Goal: Find specific page/section: Find specific page/section

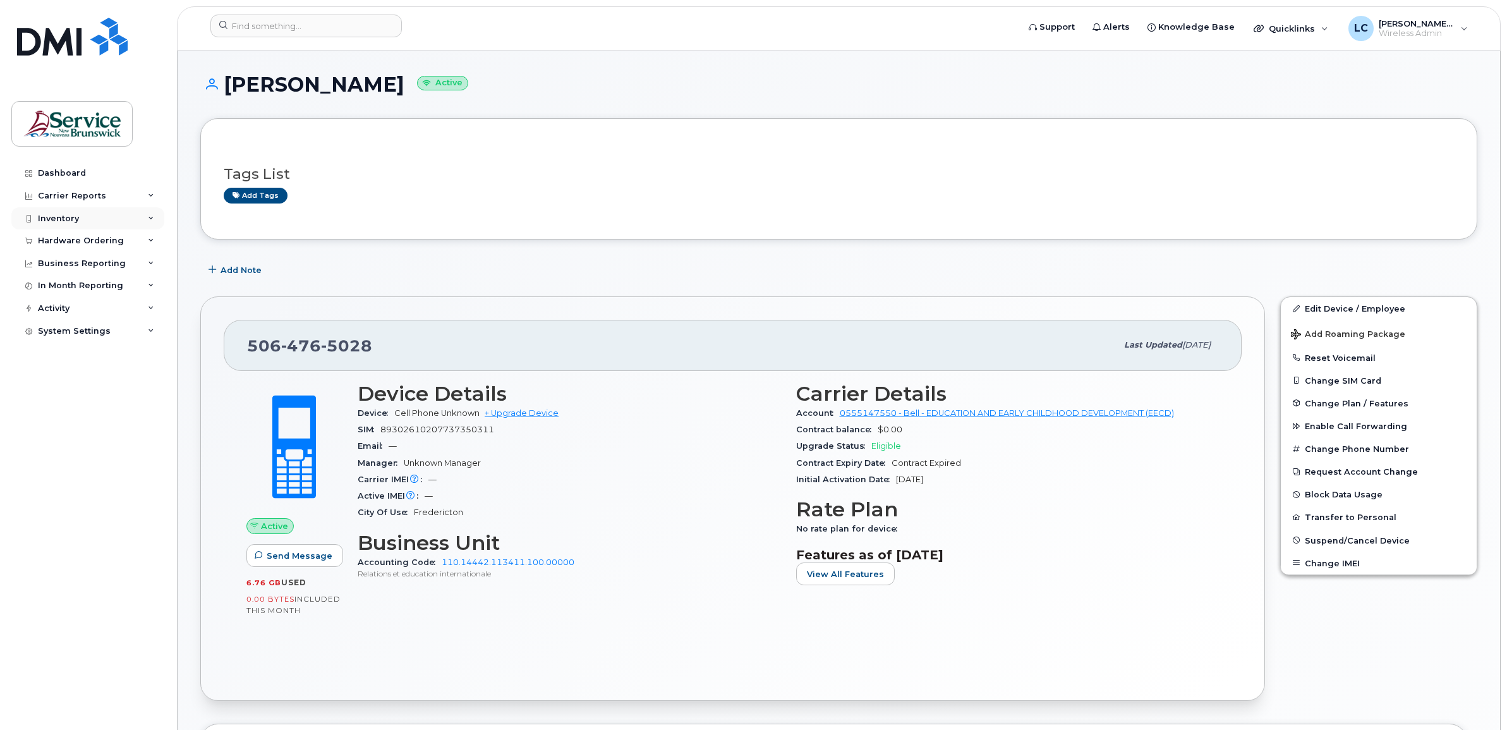
click at [66, 215] on div "Inventory" at bounding box center [58, 219] width 41 height 10
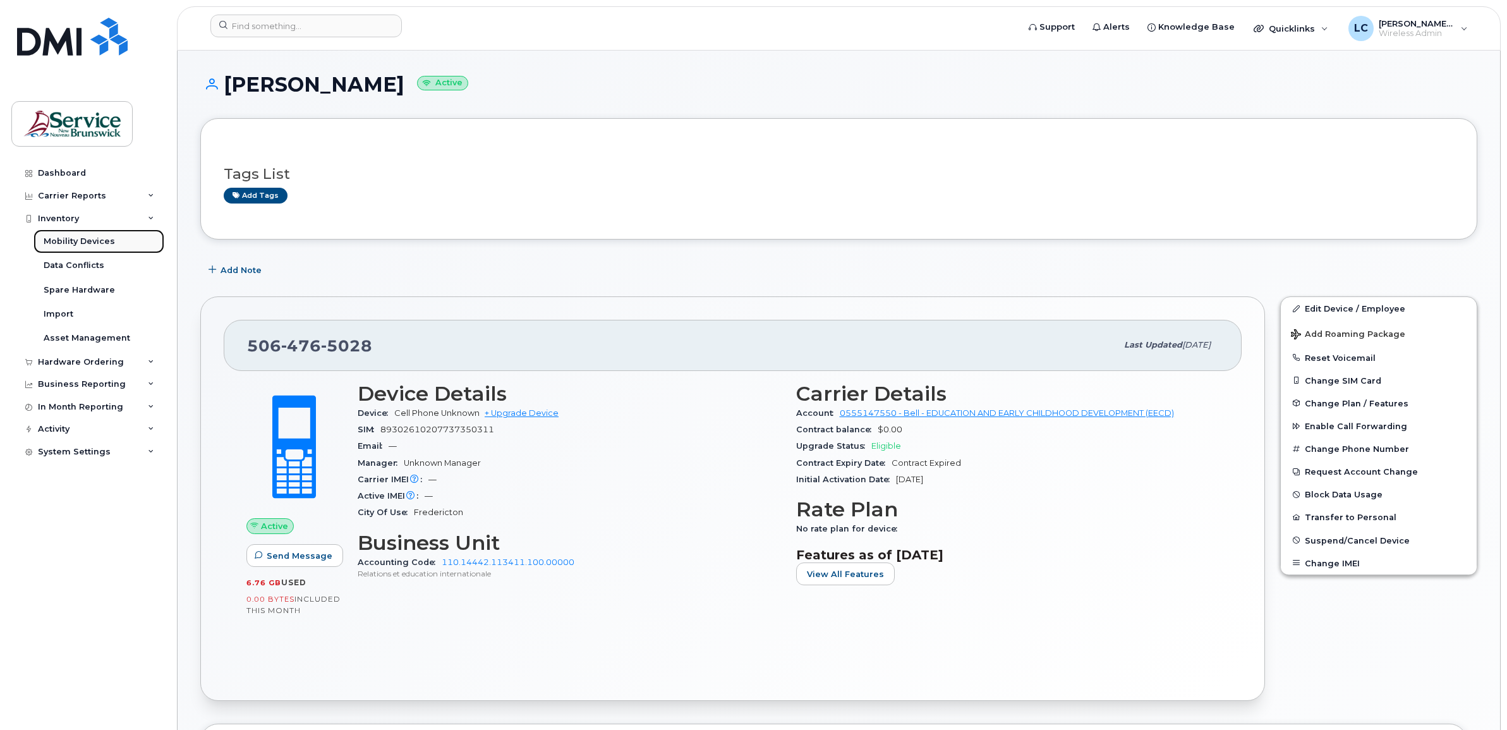
drag, startPoint x: 81, startPoint y: 241, endPoint x: 109, endPoint y: 247, distance: 29.1
click at [81, 241] on div "Mobility Devices" at bounding box center [79, 241] width 71 height 11
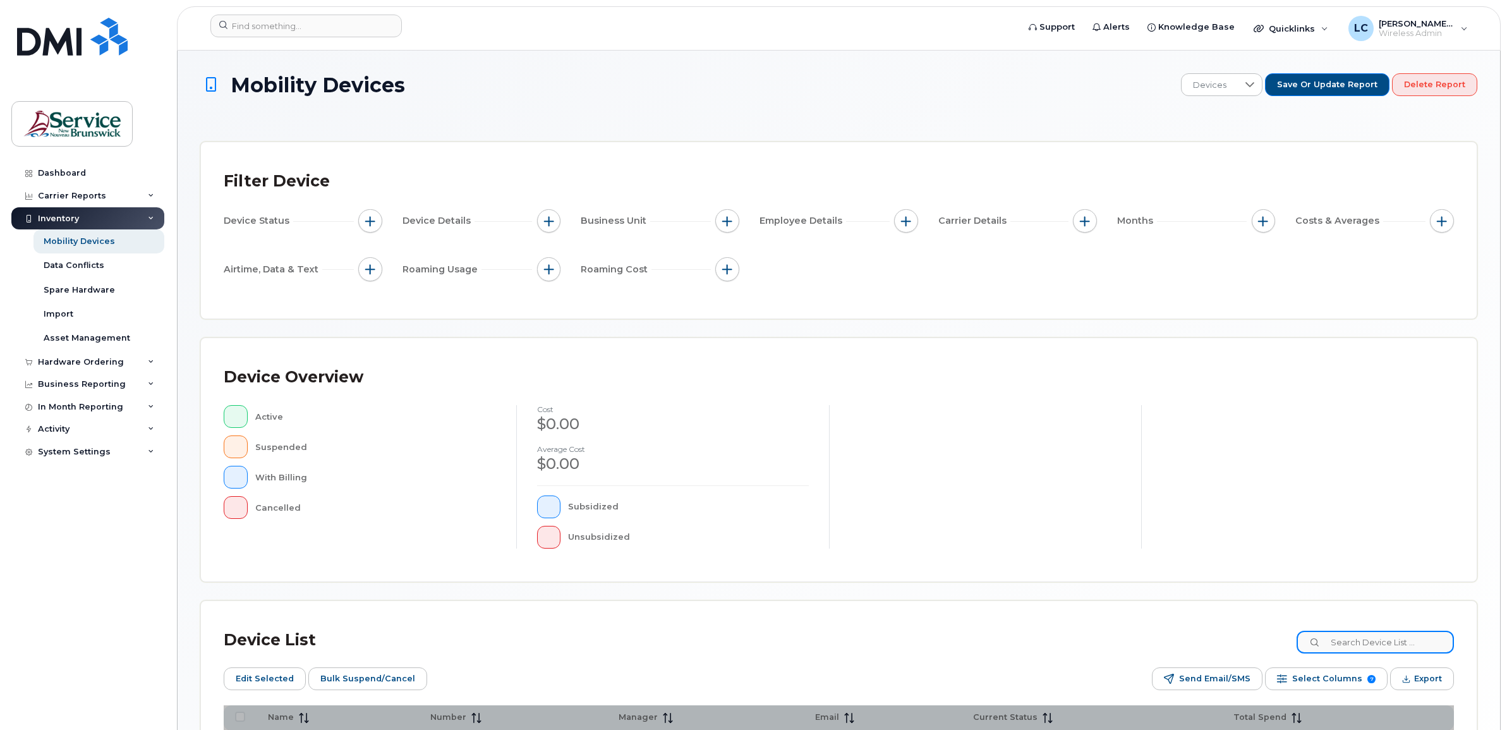
click at [1386, 641] on input at bounding box center [1375, 642] width 157 height 23
type input "mona"
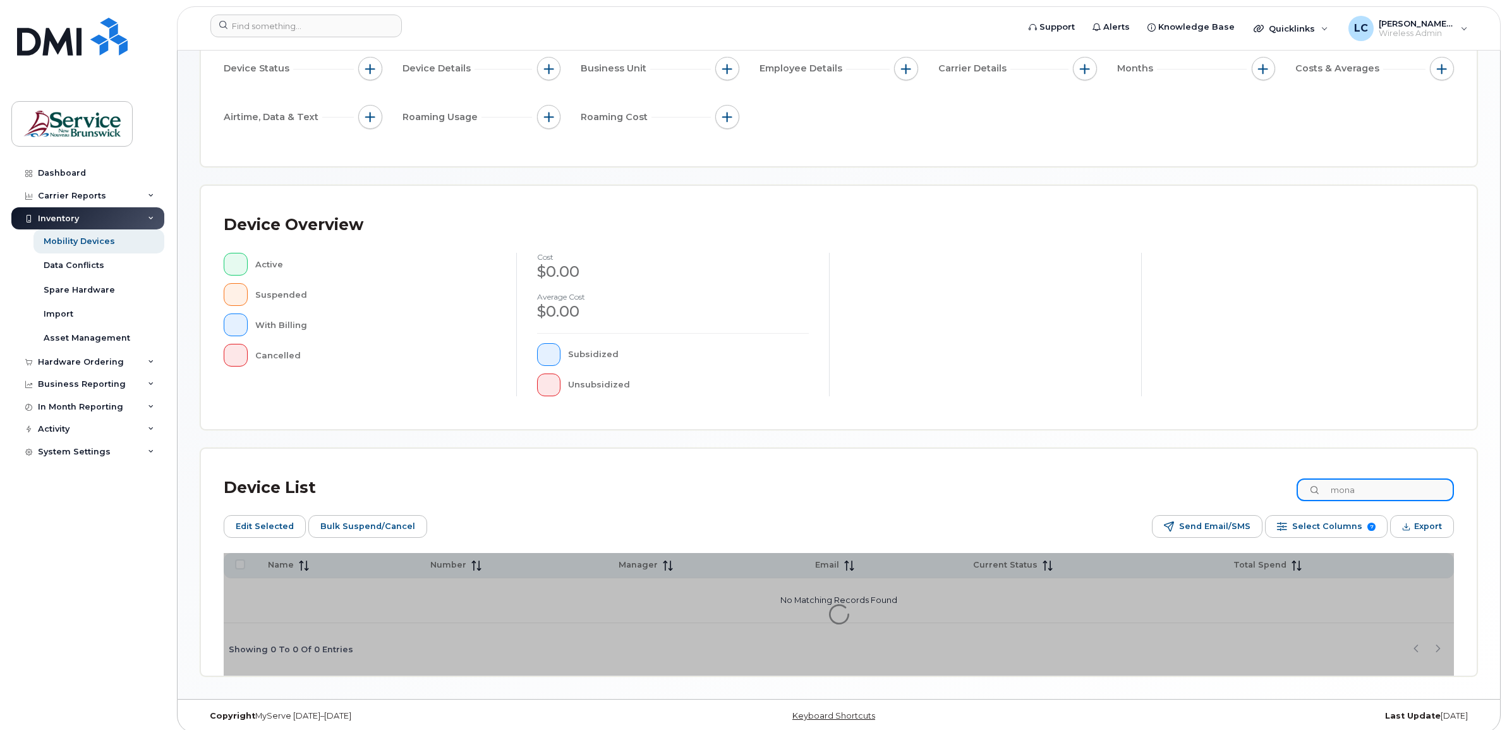
scroll to position [158, 0]
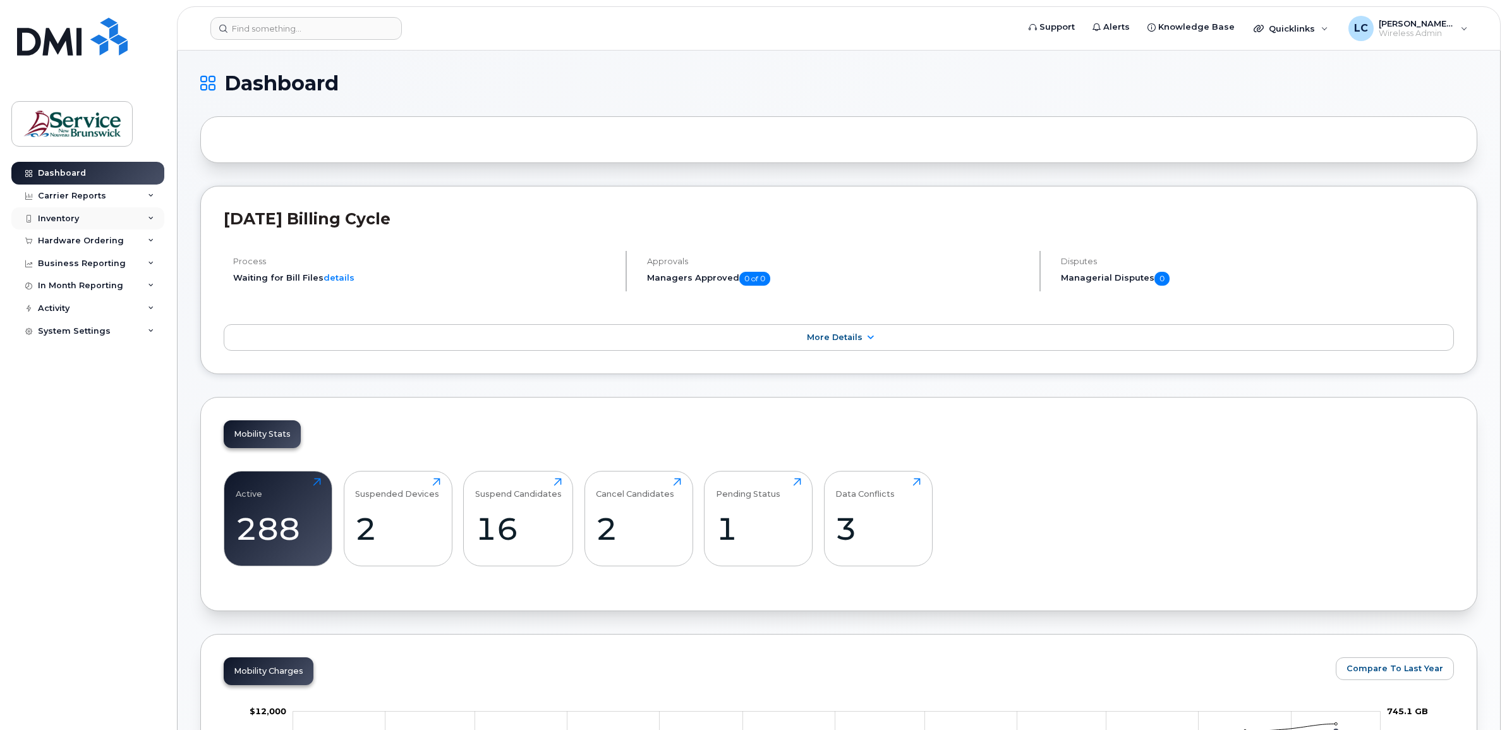
click at [147, 217] on div "Inventory" at bounding box center [87, 218] width 153 height 23
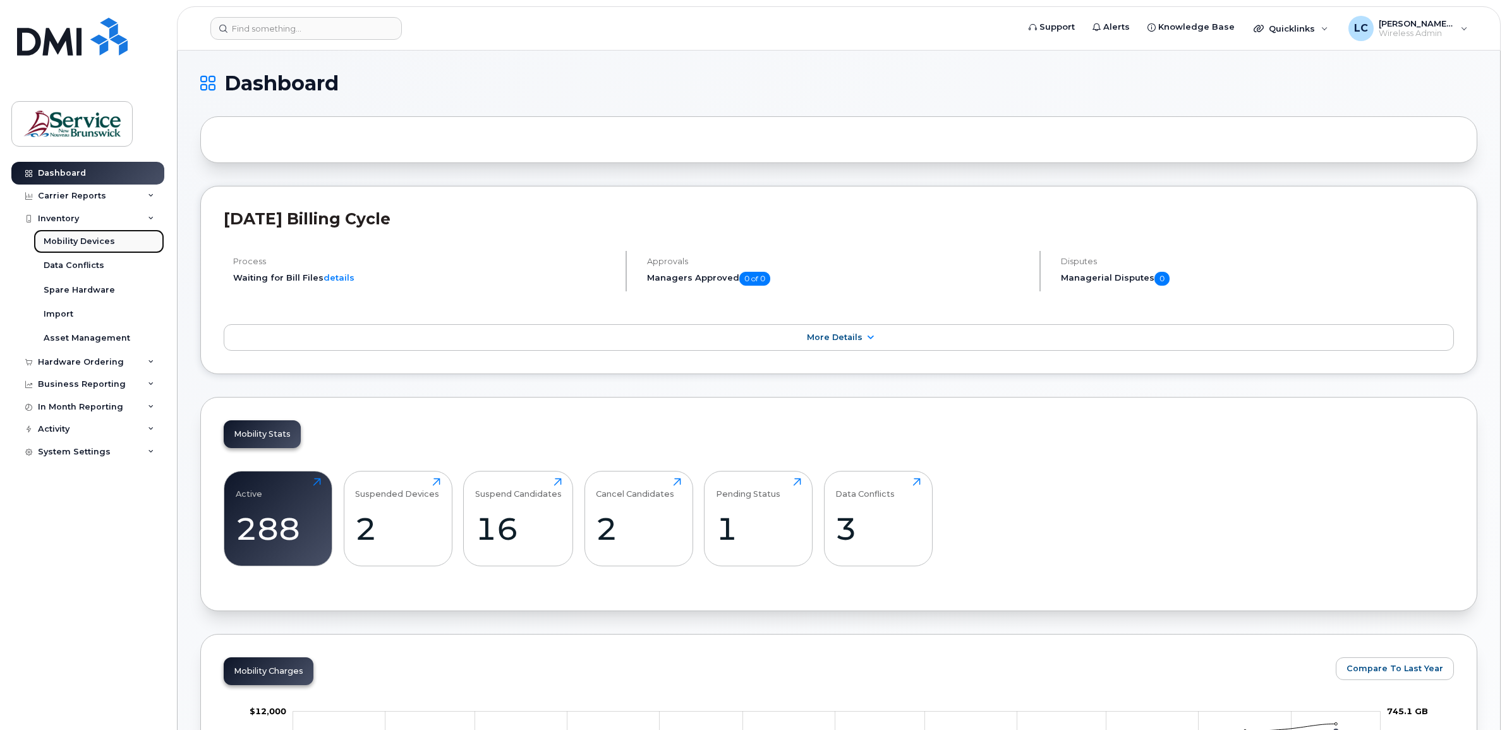
click at [123, 244] on link "Mobility Devices" at bounding box center [98, 241] width 131 height 24
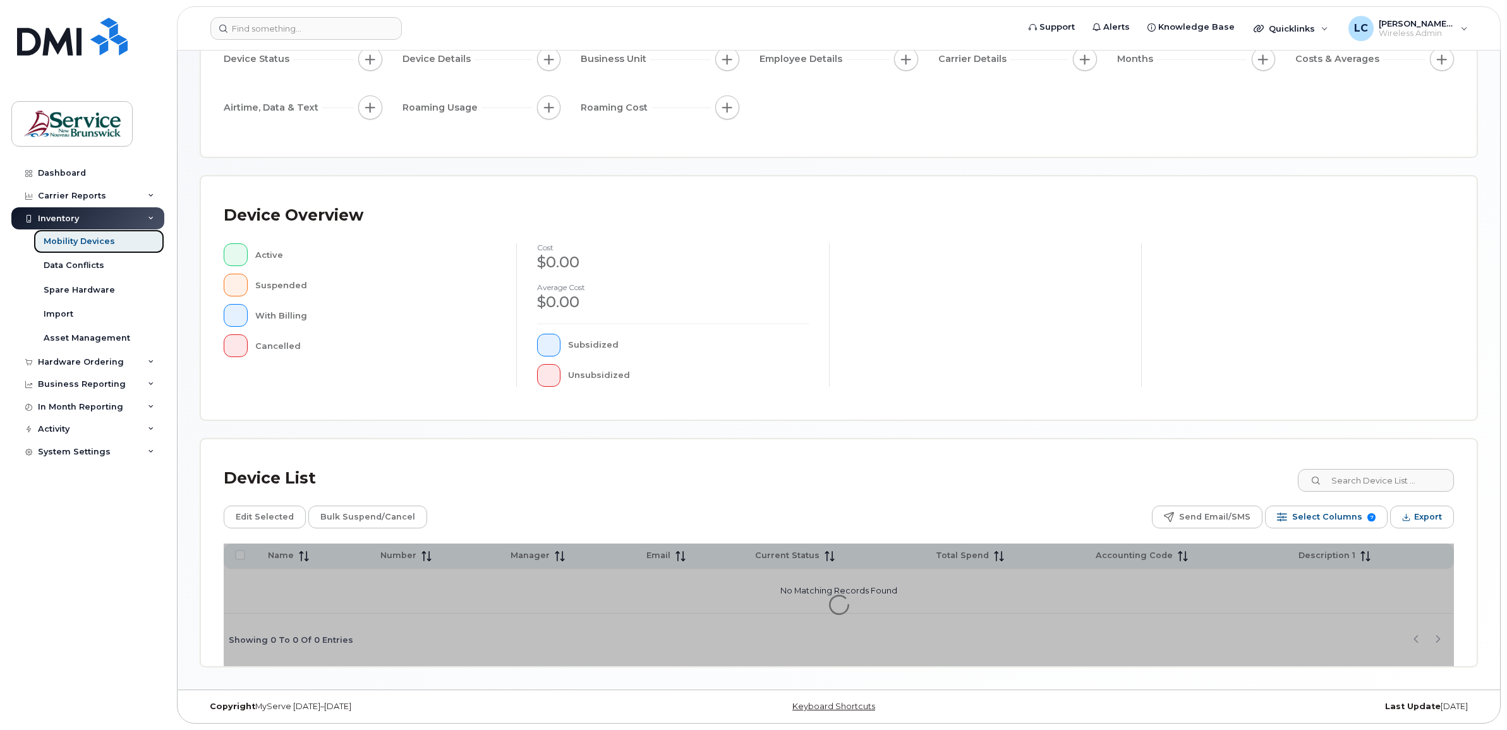
scroll to position [140, 0]
click at [1350, 479] on input at bounding box center [1375, 480] width 157 height 23
type input "mona"
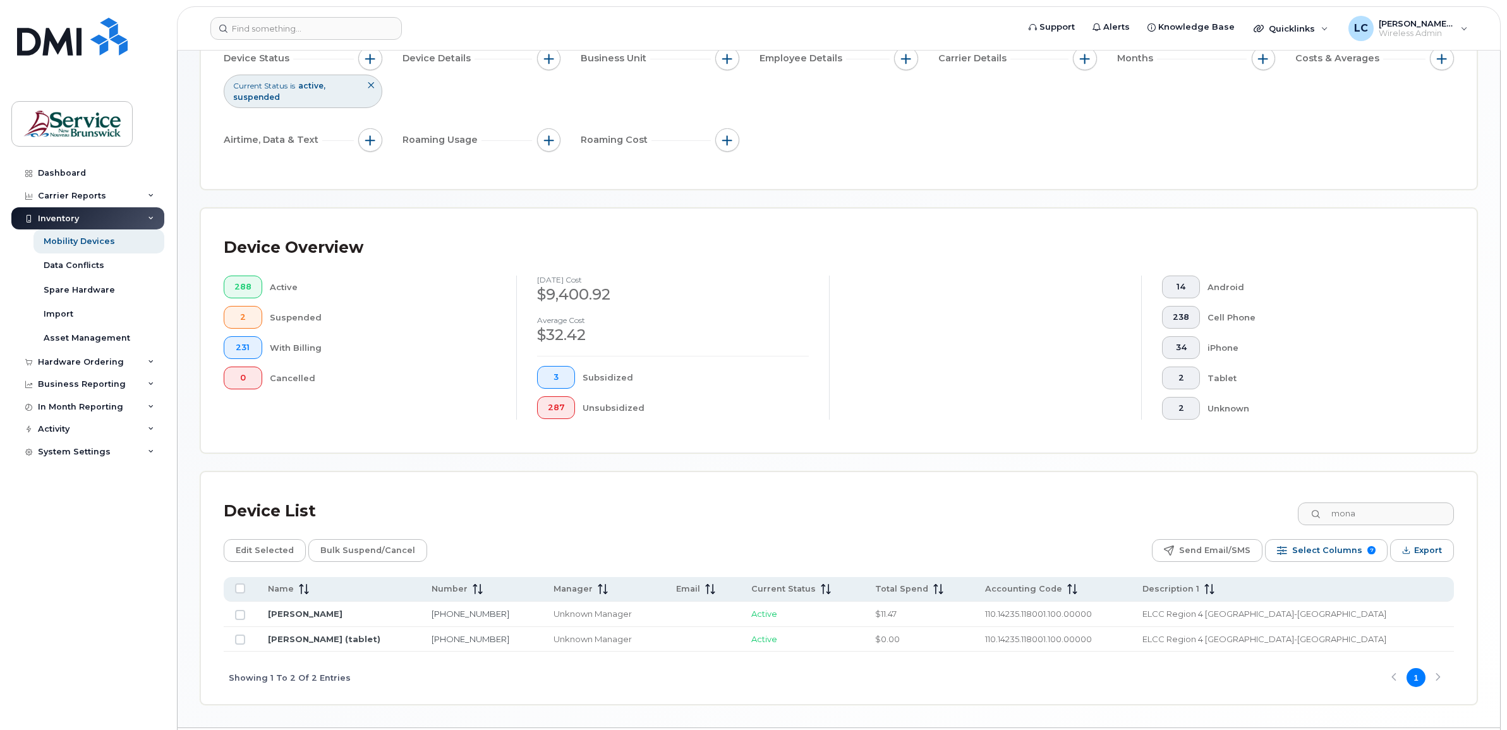
click at [1451, 399] on div "14 Android 238 Cell Phone 34 iPhone 2 Tablet 2 Unknown" at bounding box center [1297, 348] width 313 height 144
click at [455, 614] on link "506-987-4505" at bounding box center [471, 614] width 78 height 10
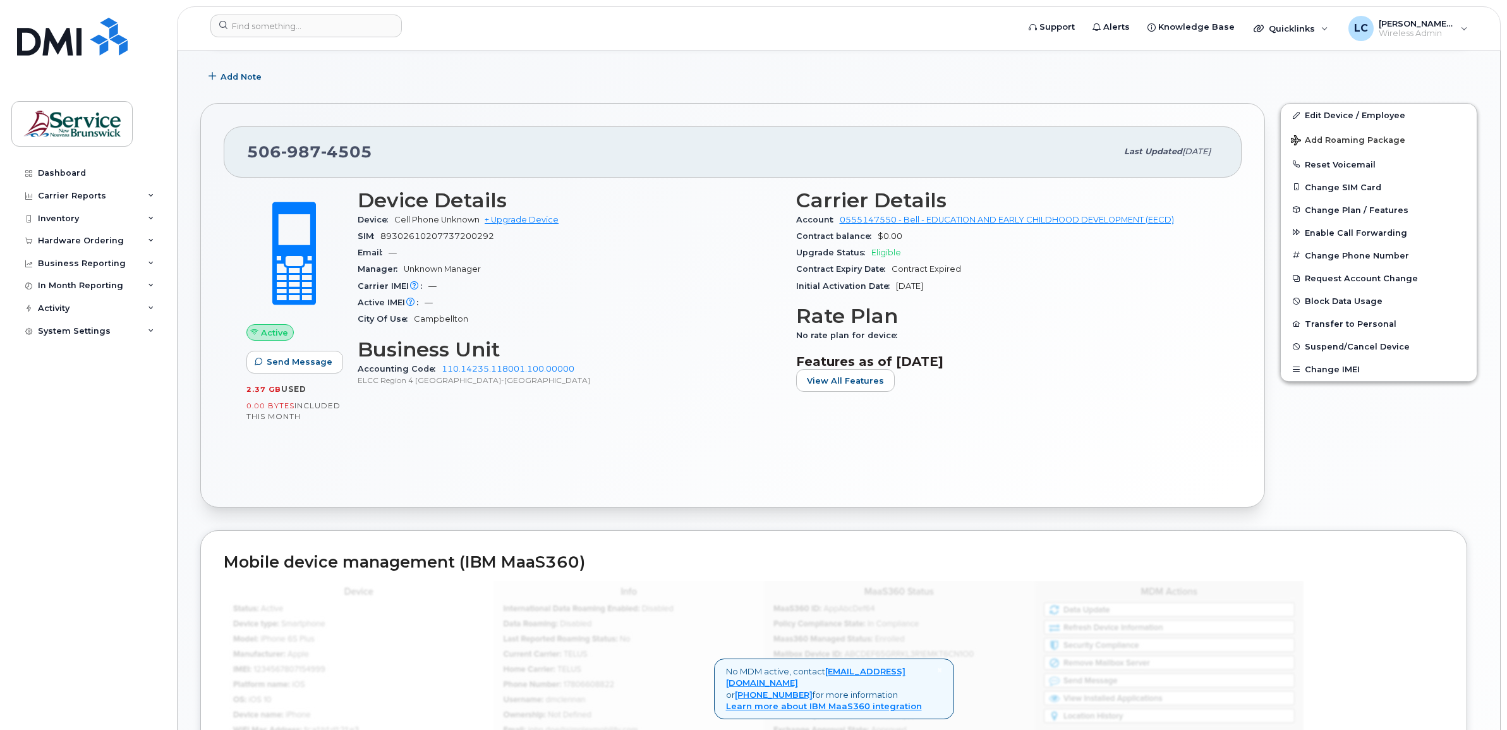
scroll to position [205, 0]
